Goal: Information Seeking & Learning: Learn about a topic

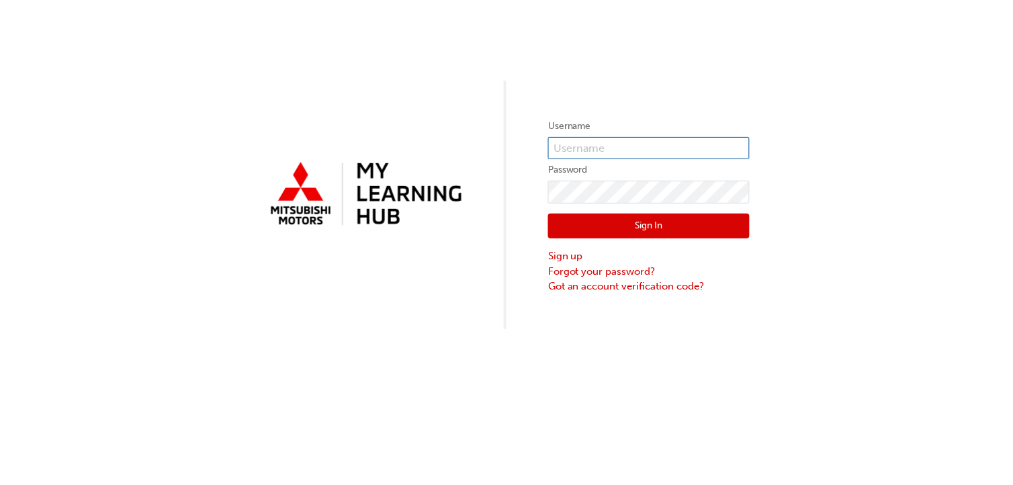
type input "0005941463"
click at [611, 222] on button "Sign In" at bounding box center [649, 227] width 202 height 26
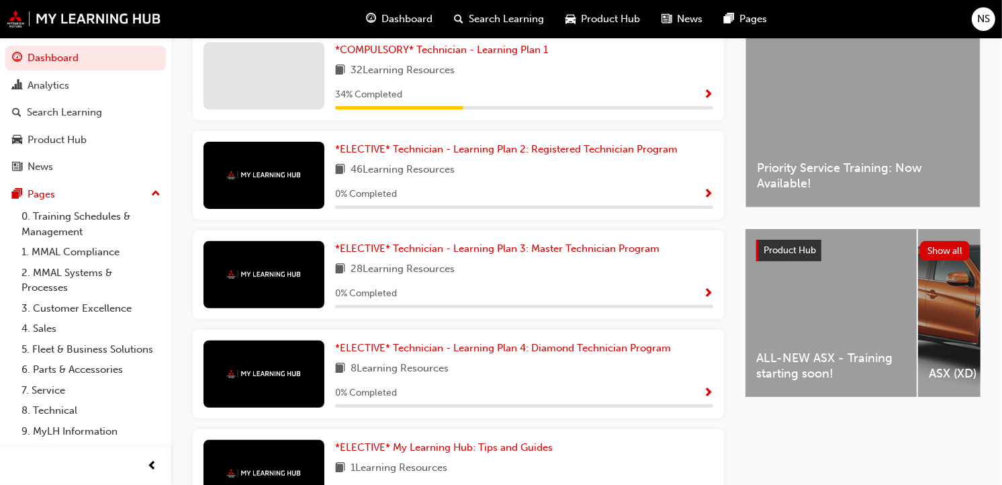
scroll to position [341, 0]
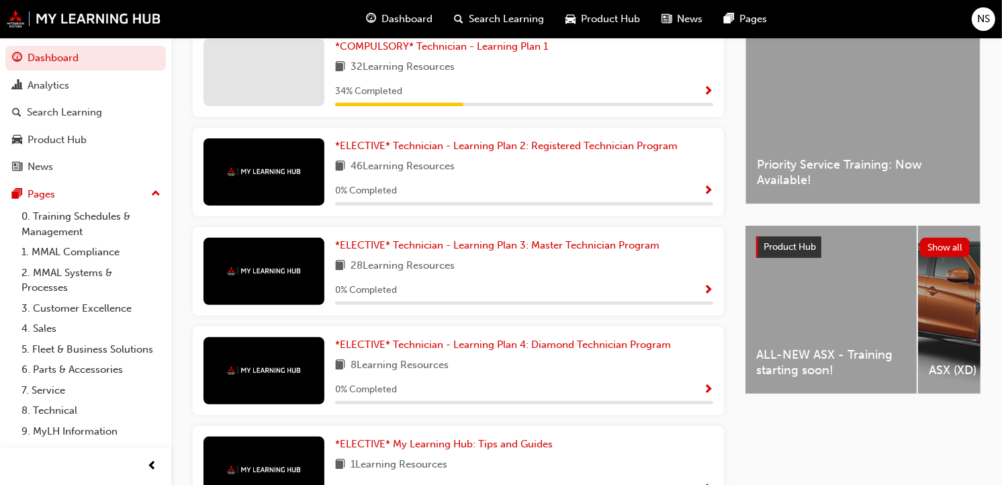
click at [887, 338] on div "ALL-NEW ASX - Training starting soon!" at bounding box center [831, 310] width 171 height 168
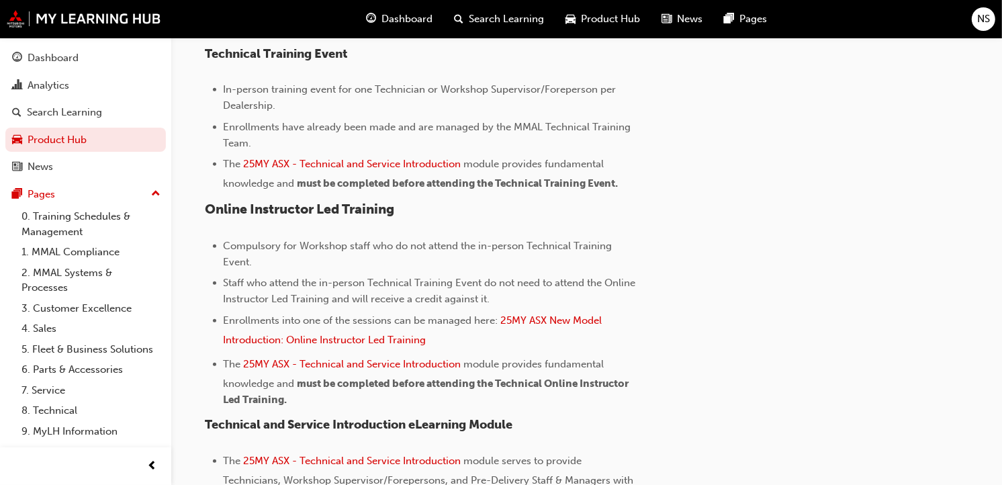
scroll to position [560, 0]
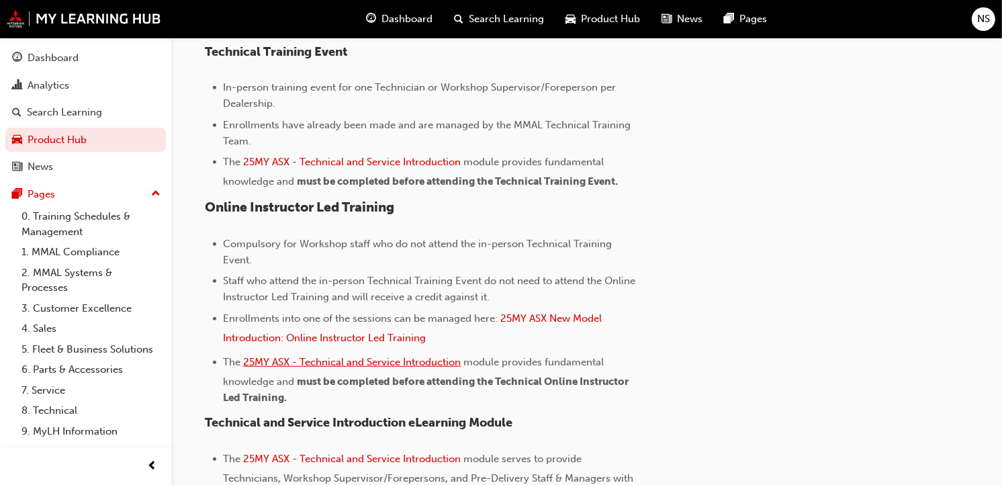
click at [328, 368] on span "25MY ASX - Technical and Service Introduction" at bounding box center [353, 362] width 218 height 12
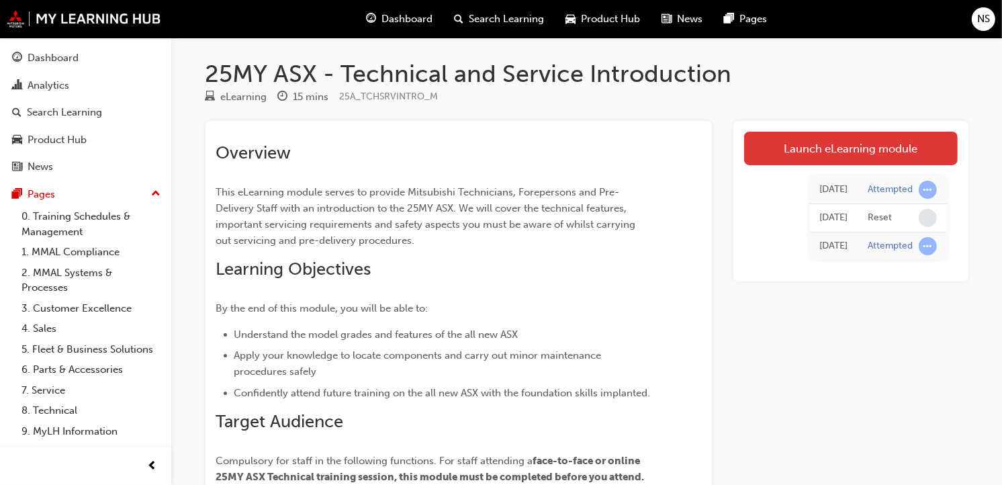
click at [881, 153] on link "Launch eLearning module" at bounding box center [851, 149] width 214 height 34
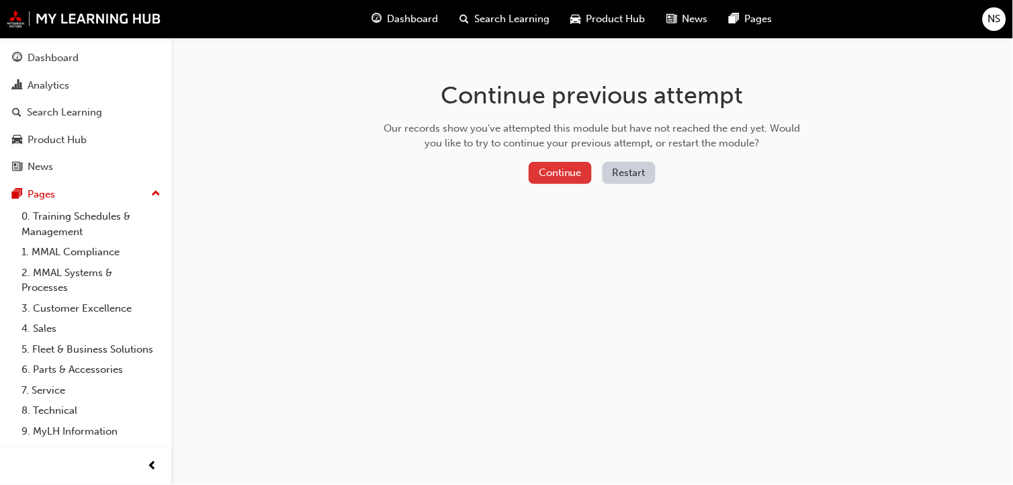
click at [576, 180] on button "Continue" at bounding box center [560, 173] width 63 height 22
